Goal: Transaction & Acquisition: Subscribe to service/newsletter

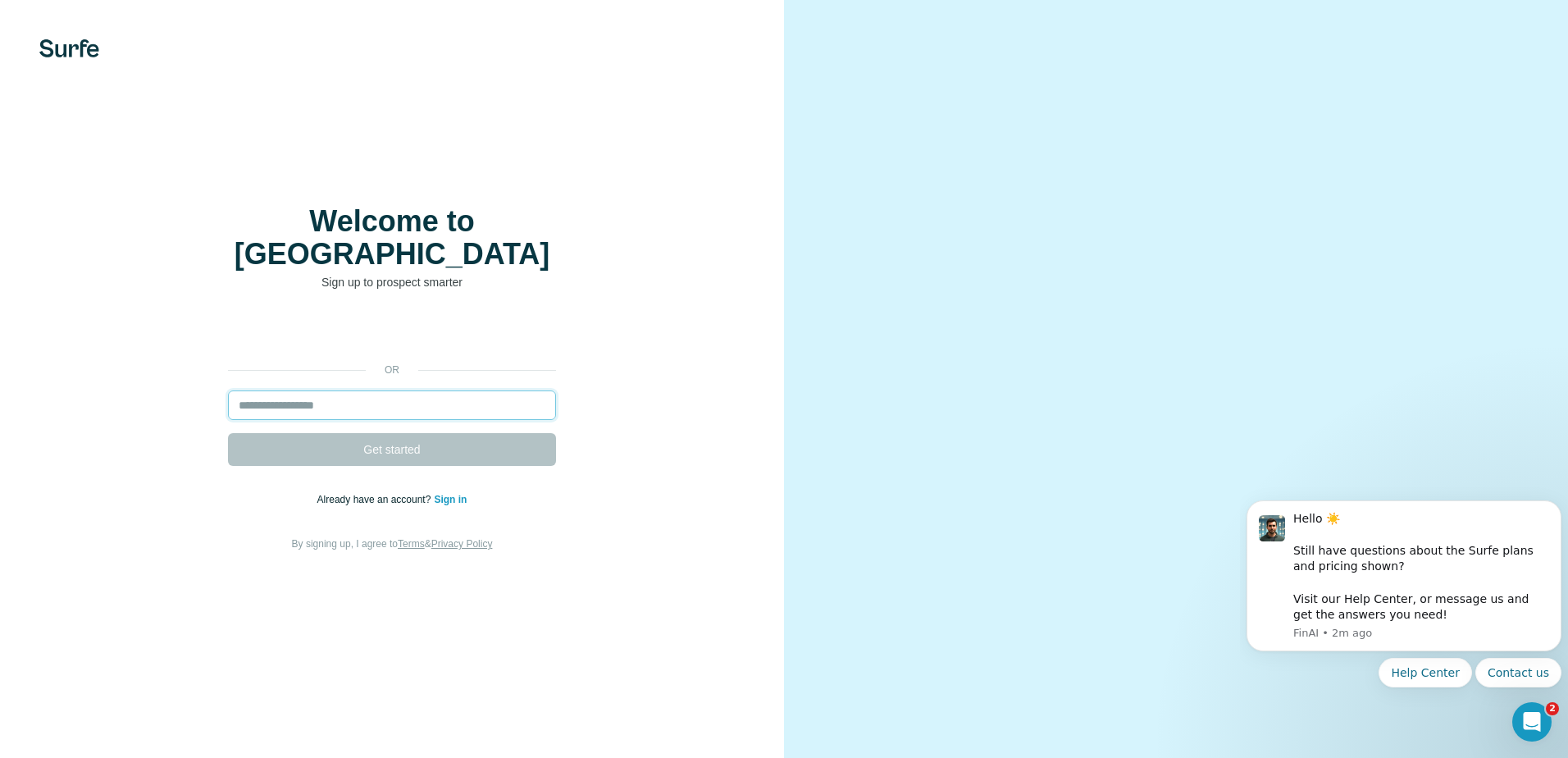
click at [375, 392] on input "email" at bounding box center [392, 405] width 328 height 29
type input "**********"
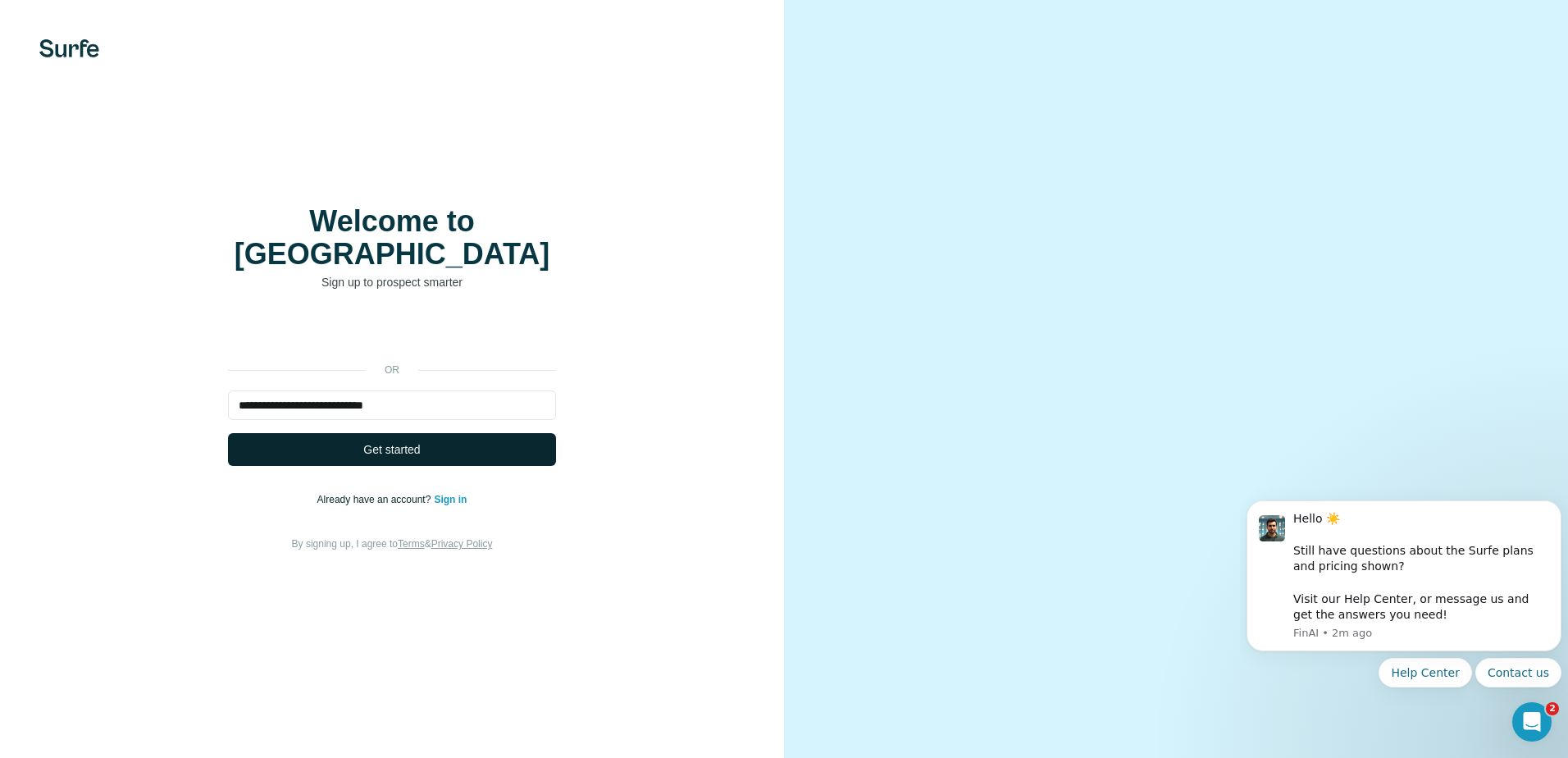
click at [424, 433] on button "Get started" at bounding box center [392, 449] width 328 height 33
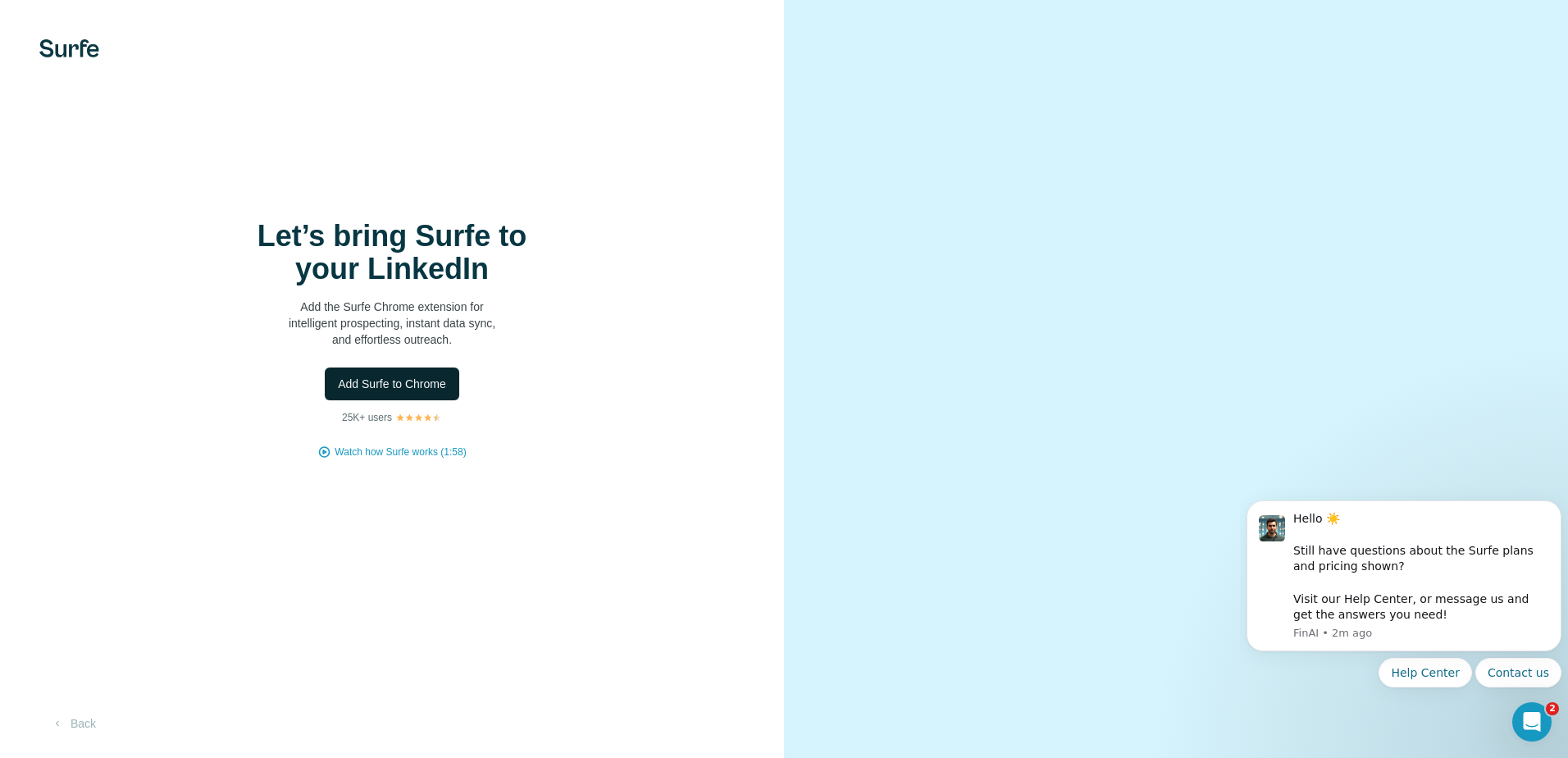
click at [413, 379] on span "Add Surfe to Chrome" at bounding box center [391, 384] width 108 height 16
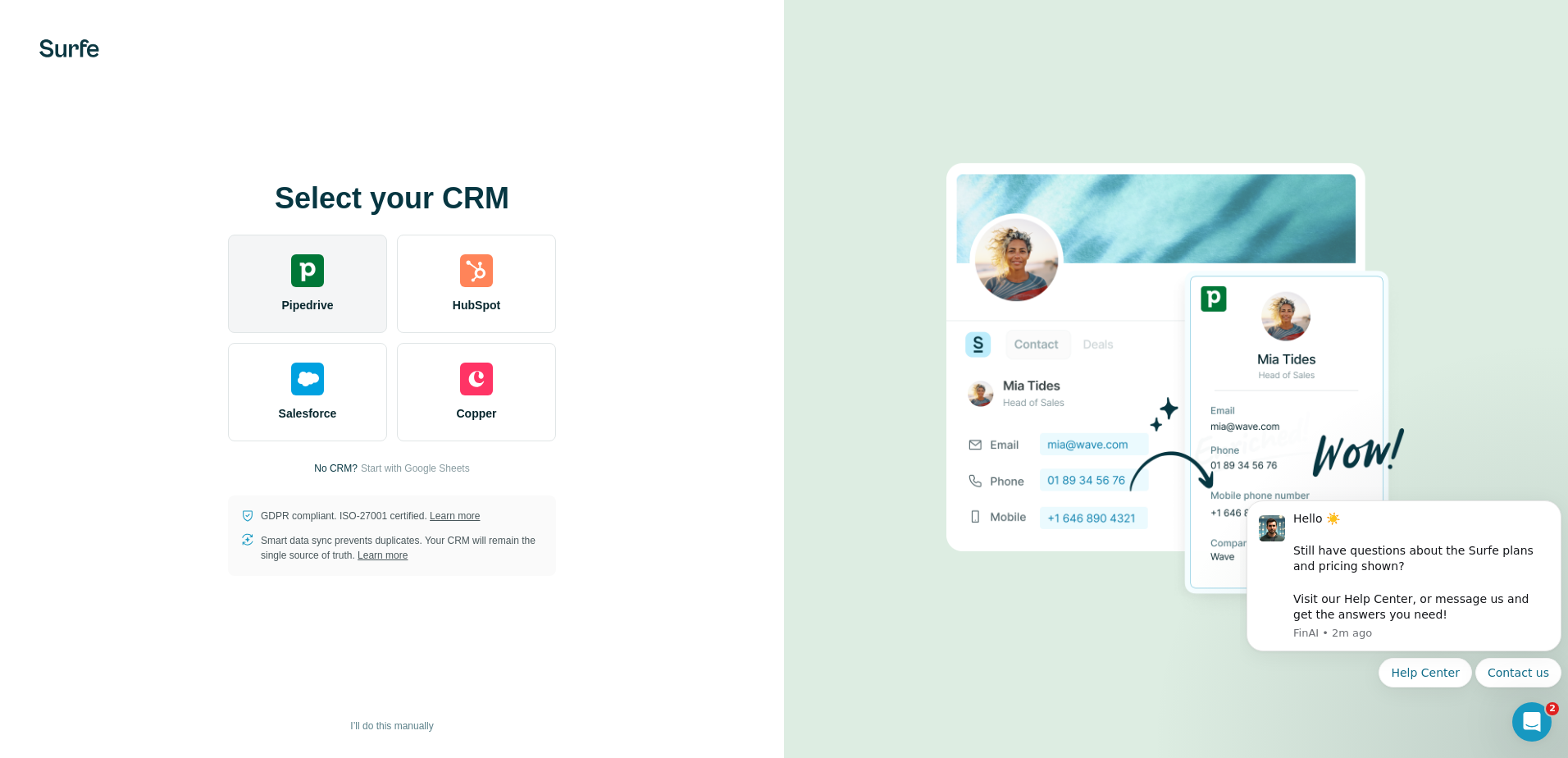
click at [281, 271] on div "Pipedrive" at bounding box center [308, 284] width 159 height 99
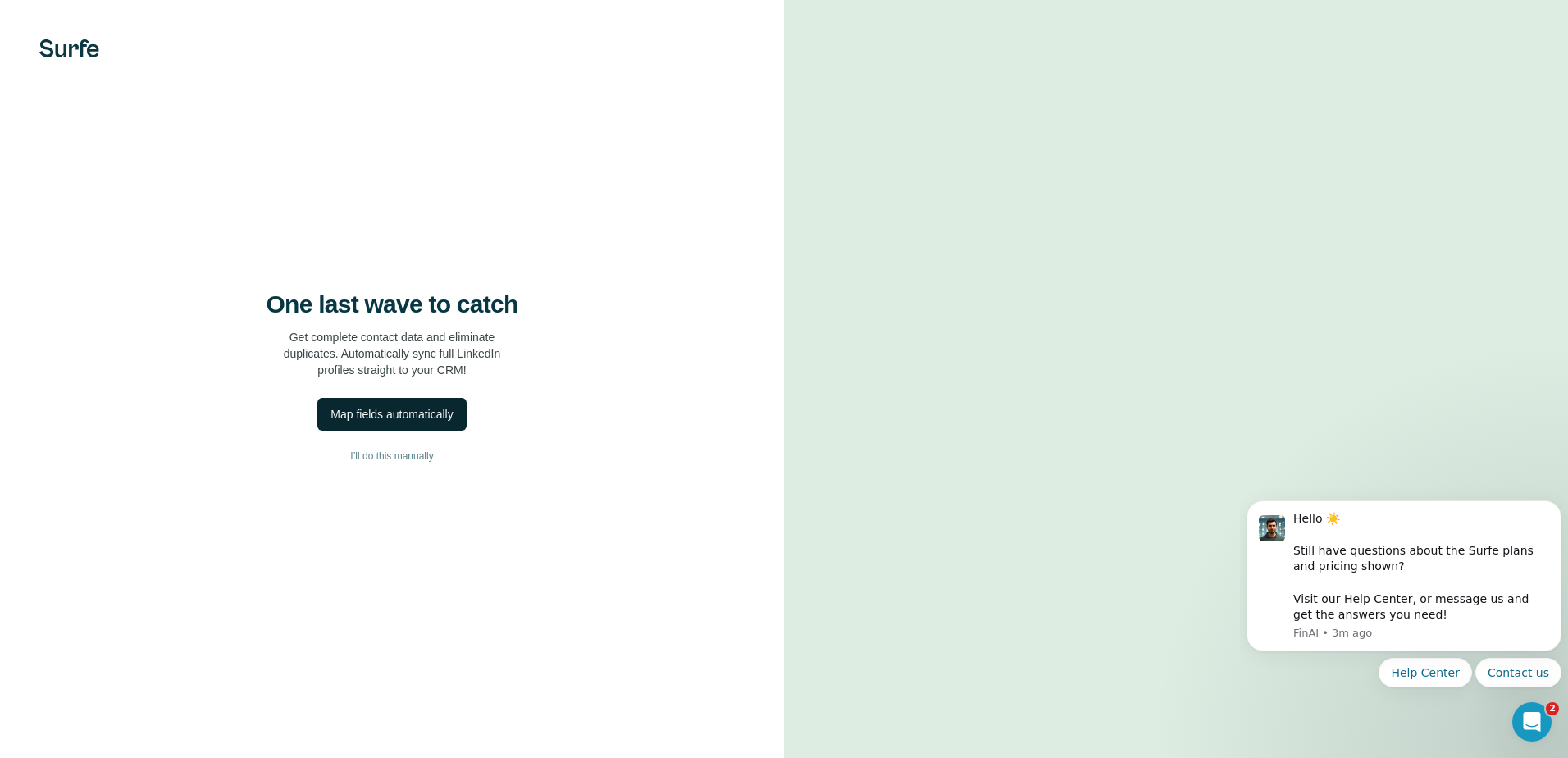
click at [416, 416] on div "Map fields automatically" at bounding box center [391, 414] width 122 height 16
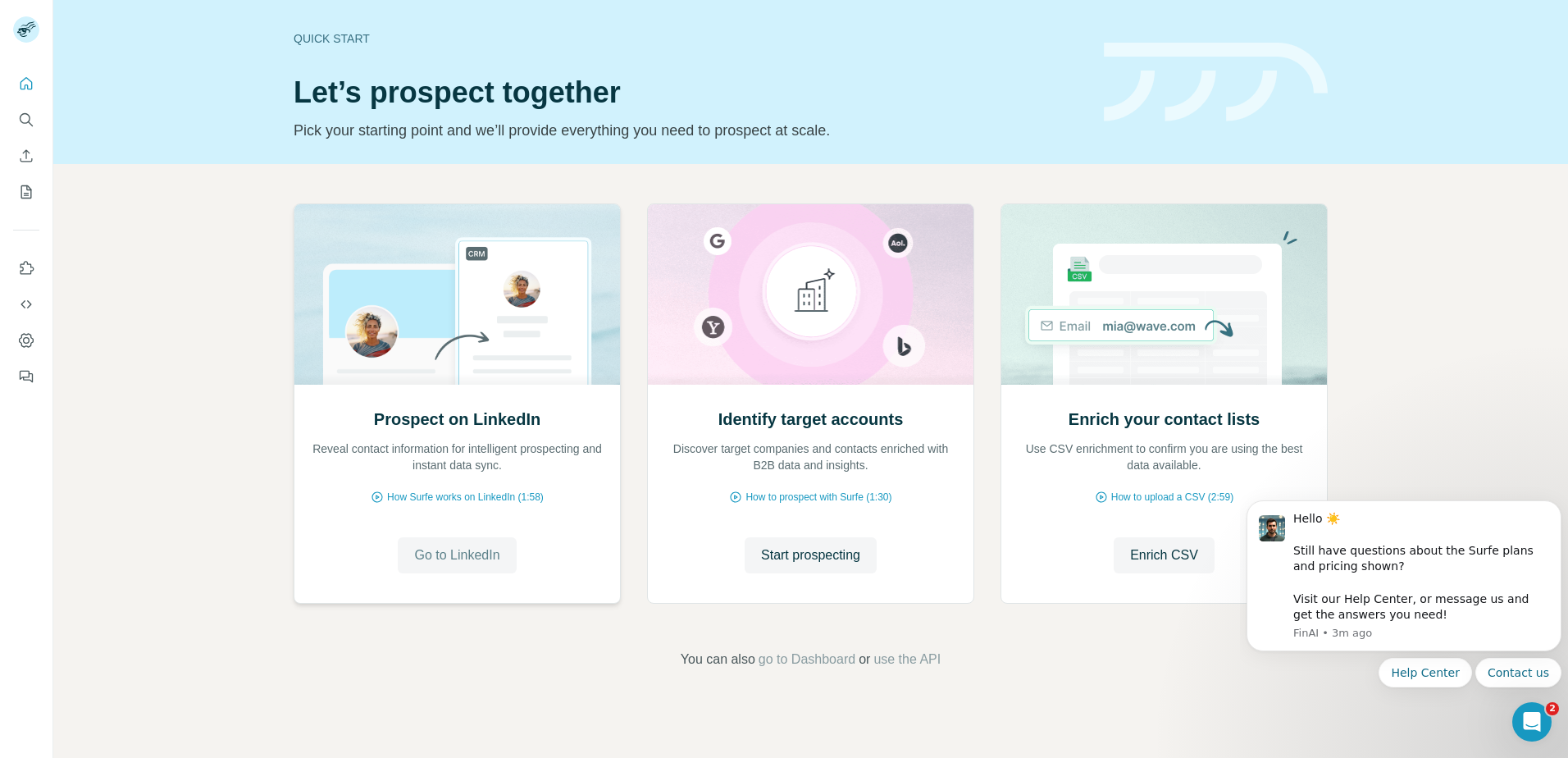
click at [499, 556] on span "Go to LinkedIn" at bounding box center [456, 555] width 86 height 20
